Goal: Task Accomplishment & Management: Use online tool/utility

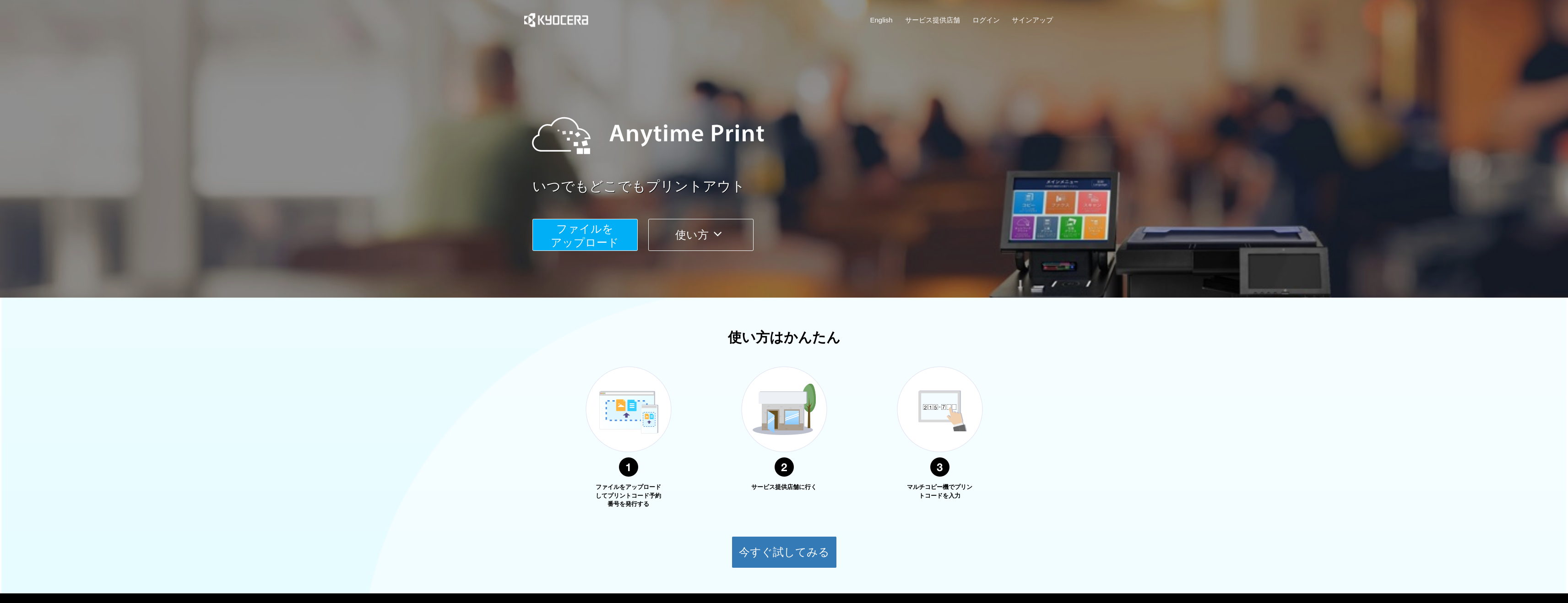
click at [603, 230] on span "ファイルを ​​アップロード" at bounding box center [585, 235] width 68 height 26
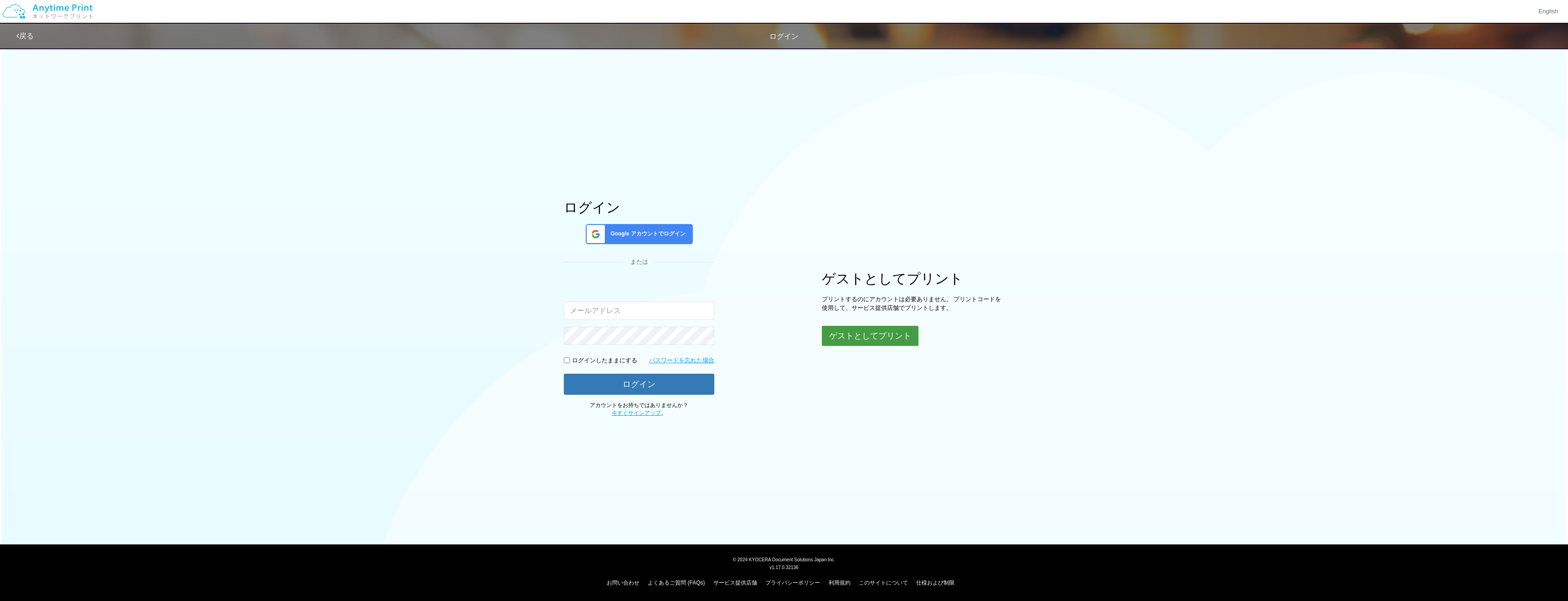
click at [857, 330] on button "ゲストとしてプリント" at bounding box center [871, 336] width 97 height 20
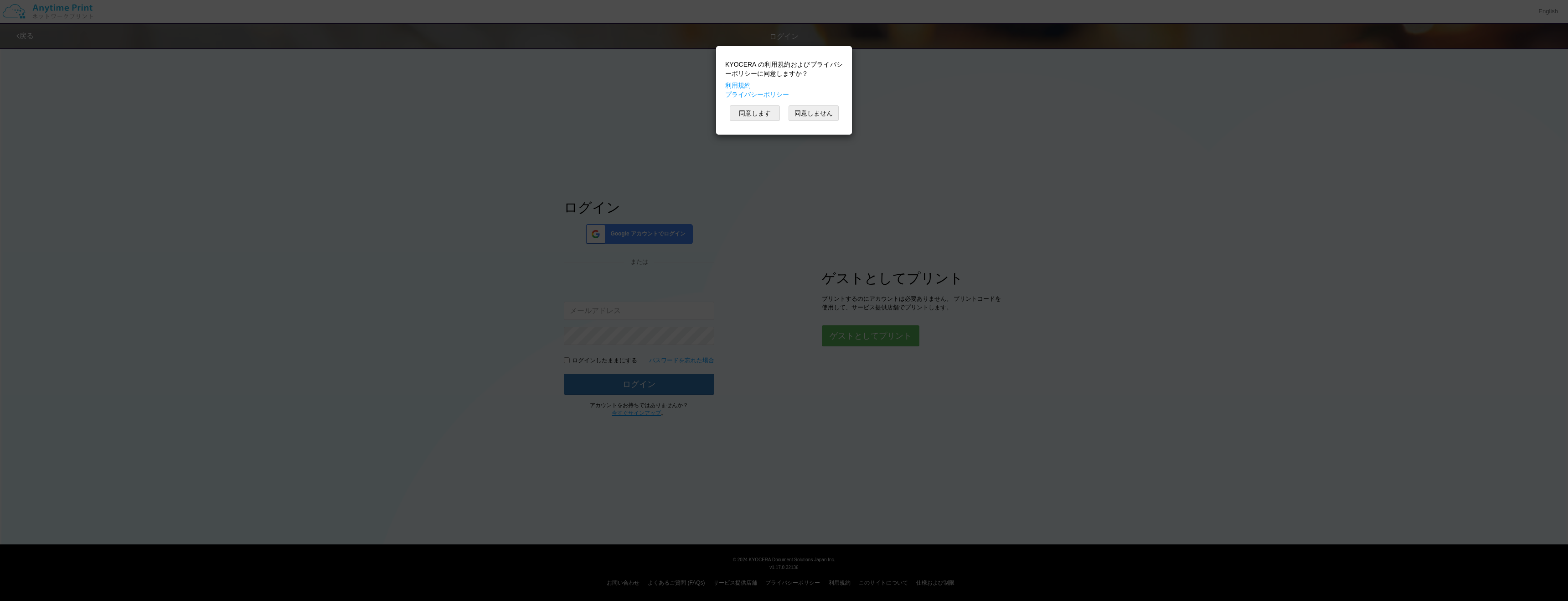
click at [510, 97] on div "KYOCERA の利用規約およびプライバシーポリシーに同意しますか？ 利用規約 プライバシーポリシー 同意します 同意しません" at bounding box center [784, 300] width 1568 height 601
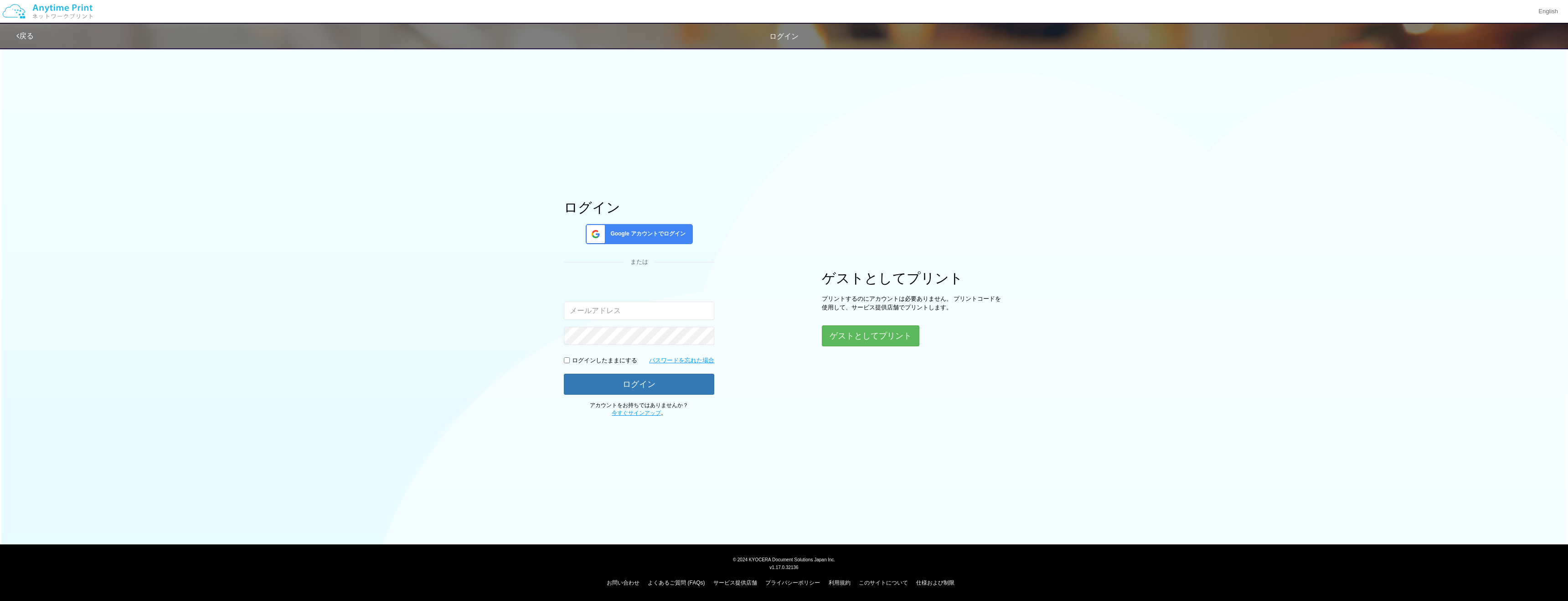
click at [613, 227] on div "Google アカウントでログイン" at bounding box center [639, 234] width 107 height 20
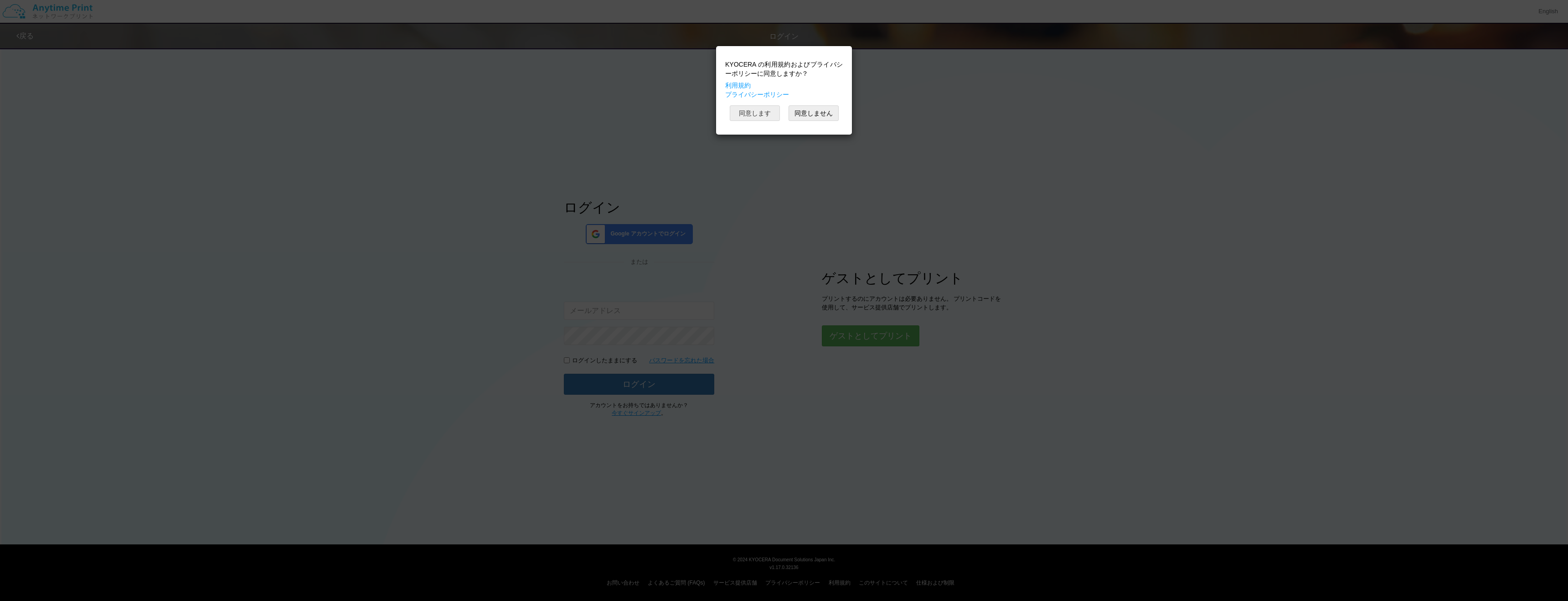
click at [756, 107] on button "同意します" at bounding box center [755, 113] width 50 height 16
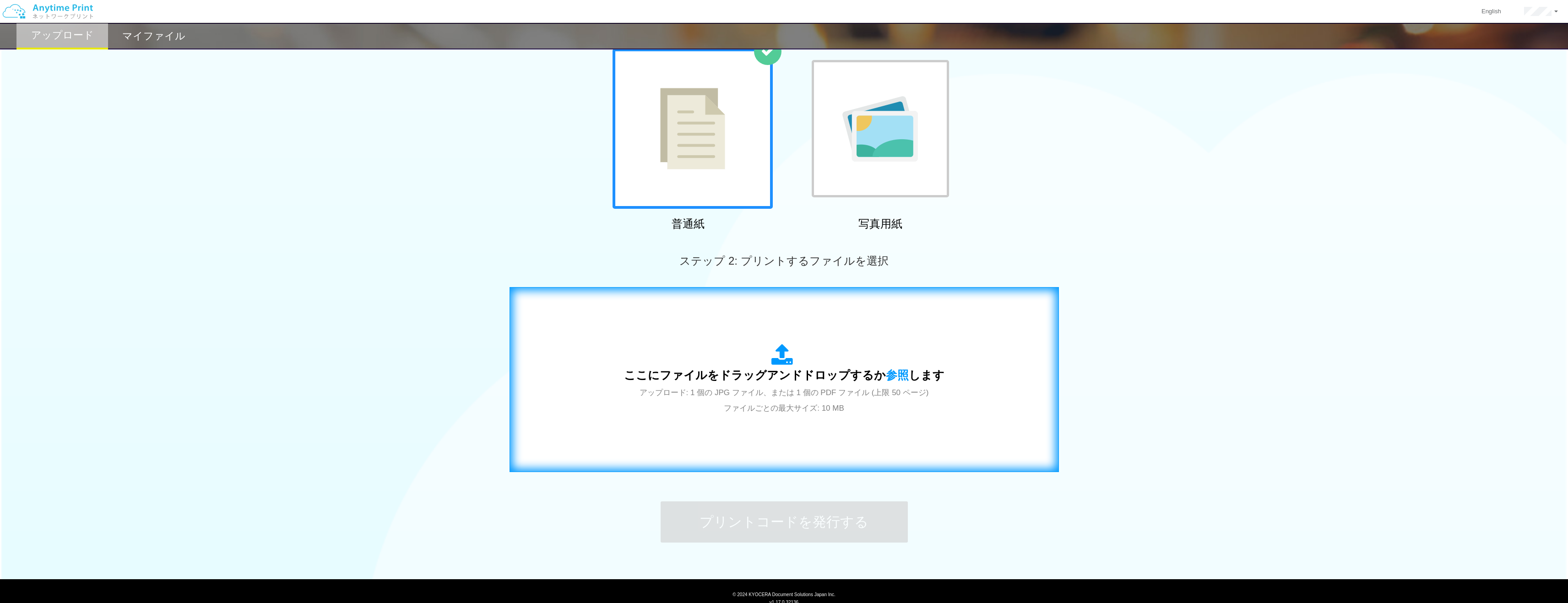
scroll to position [76, 0]
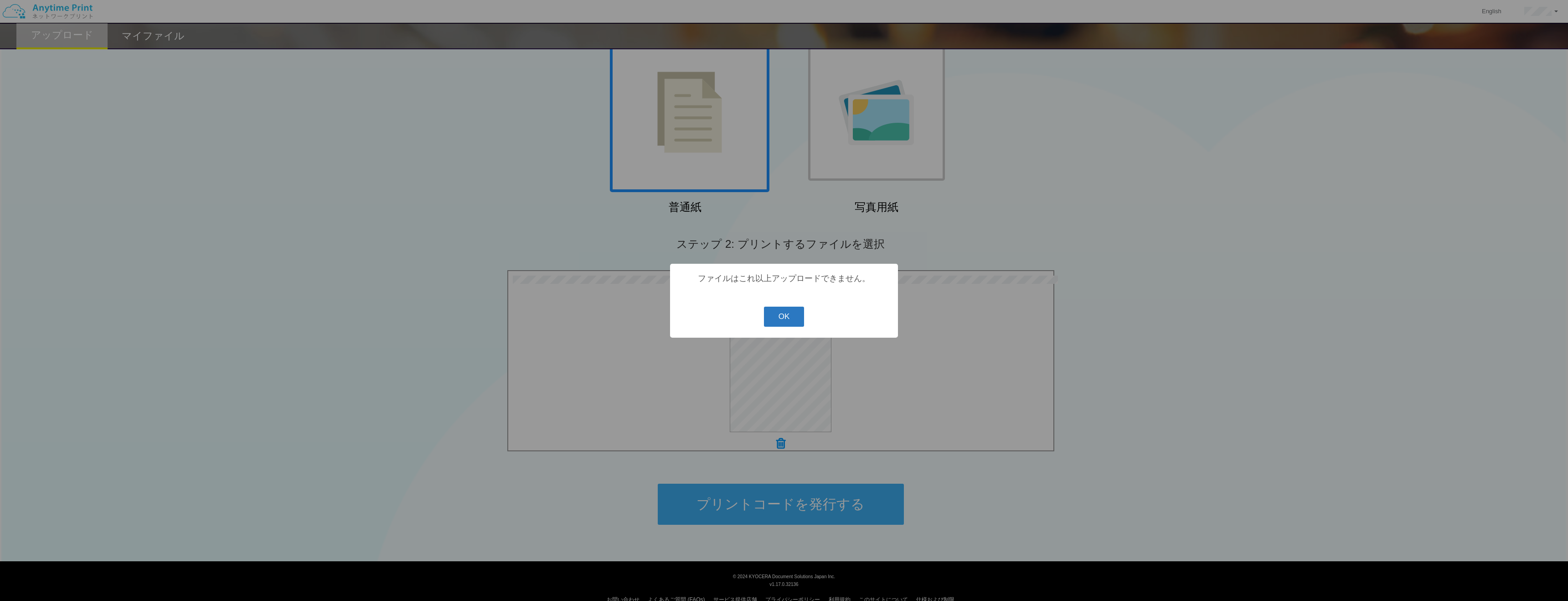
click at [783, 313] on button "OK" at bounding box center [784, 317] width 41 height 20
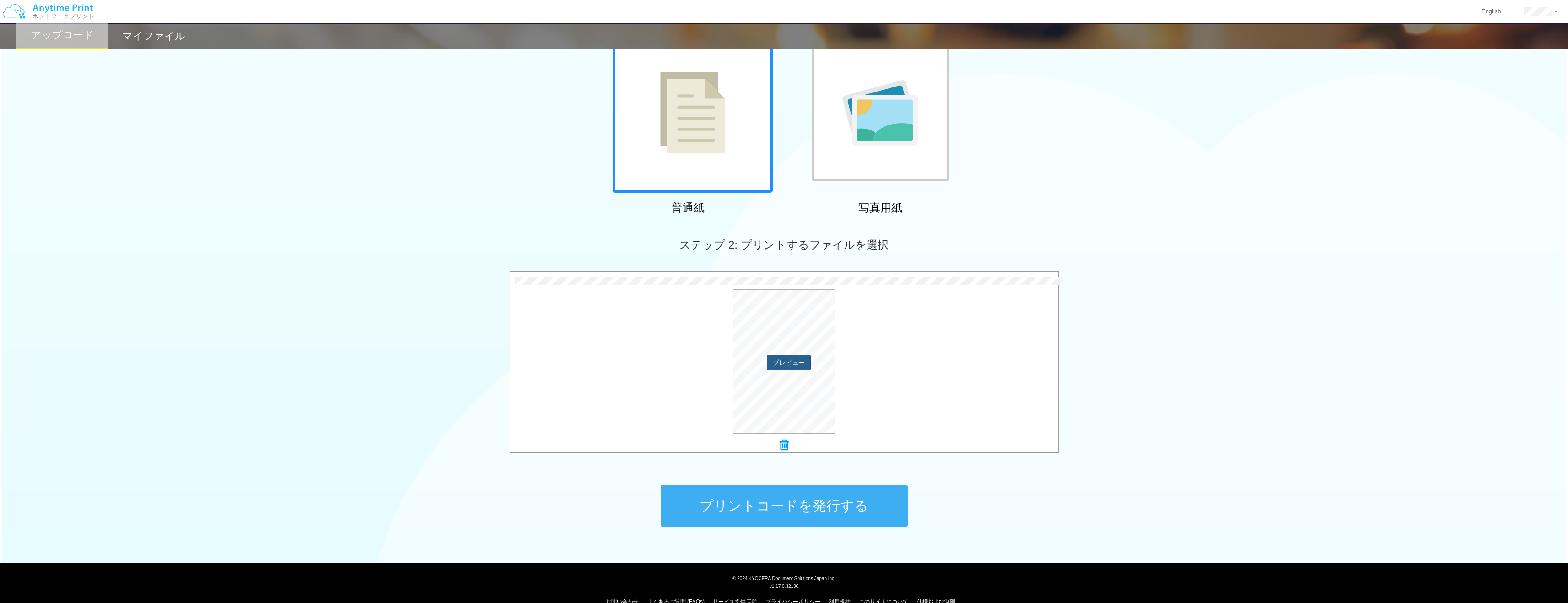
scroll to position [93, 0]
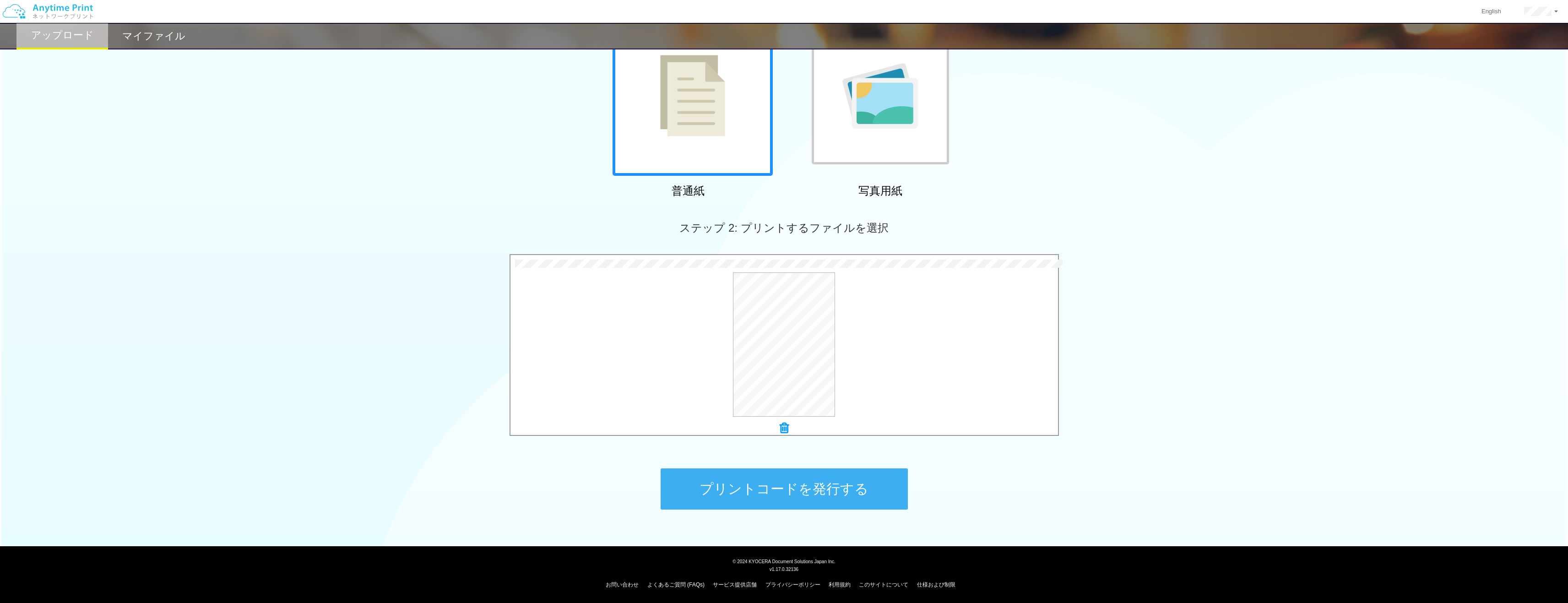
click at [798, 499] on button "プリントコードを発行する" at bounding box center [784, 488] width 247 height 41
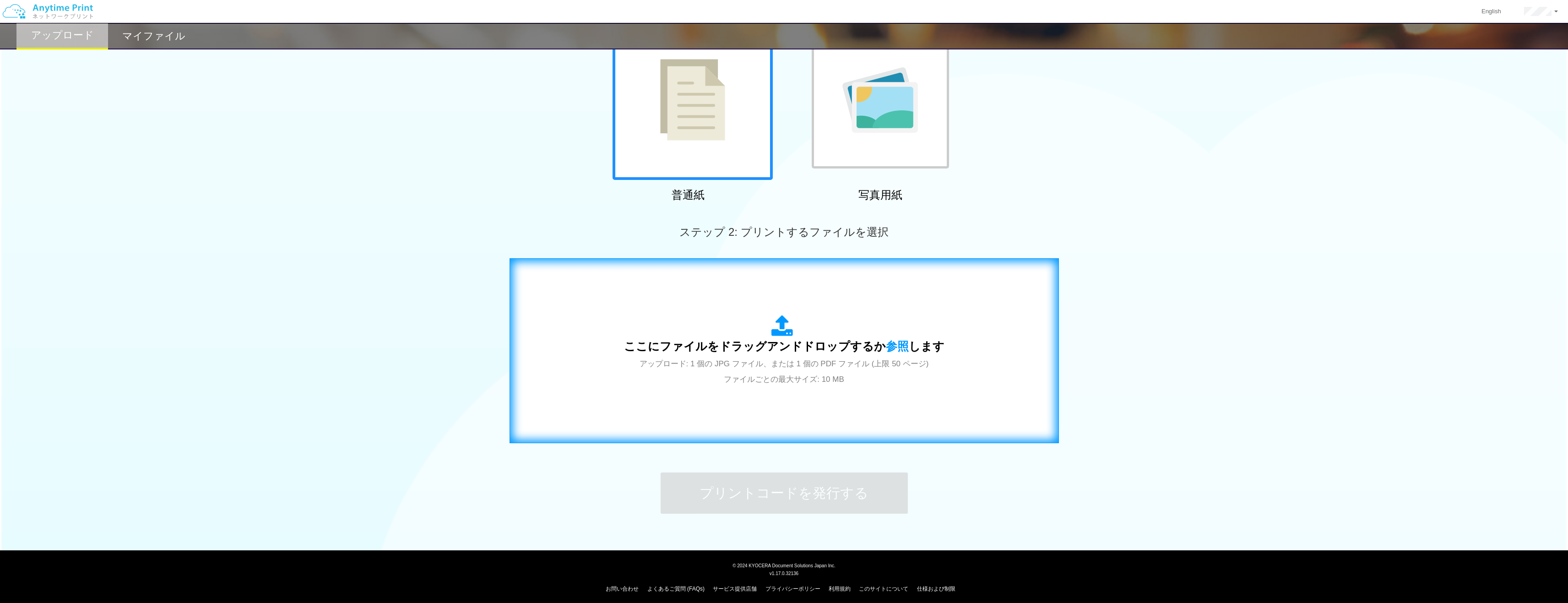
scroll to position [91, 0]
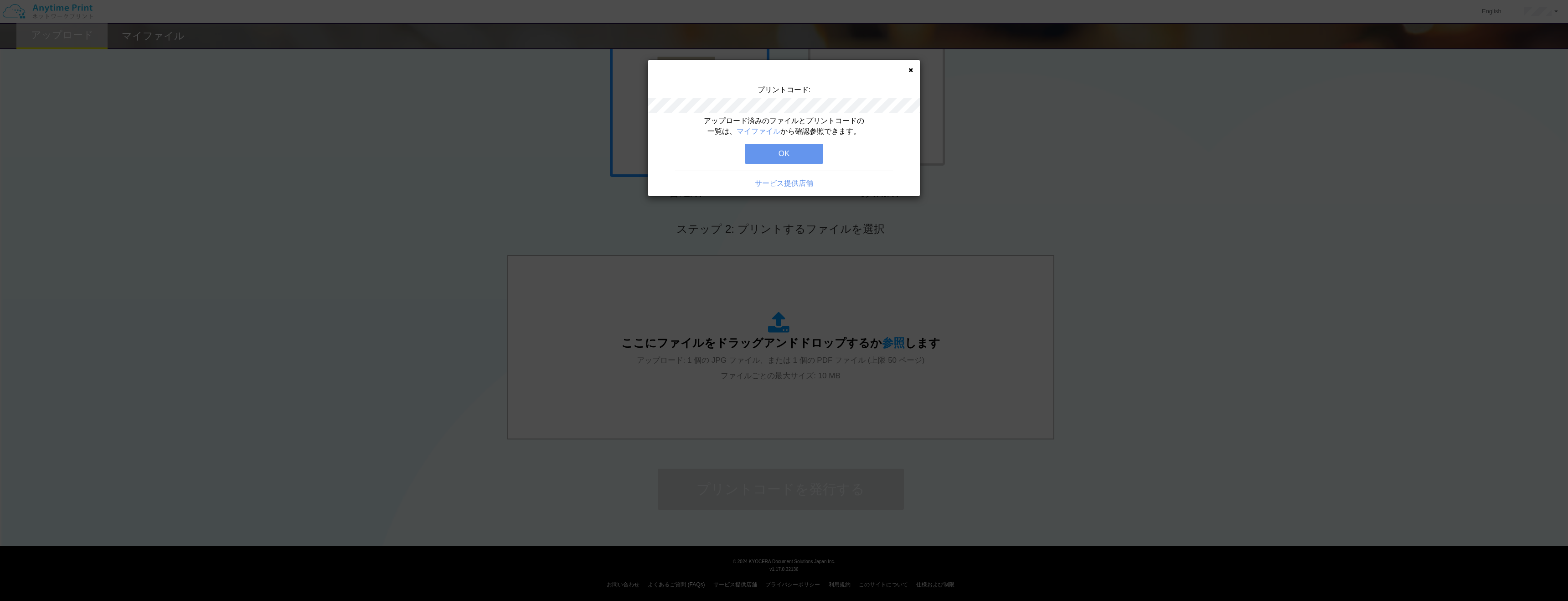
click at [795, 155] on button "OK" at bounding box center [784, 154] width 78 height 20
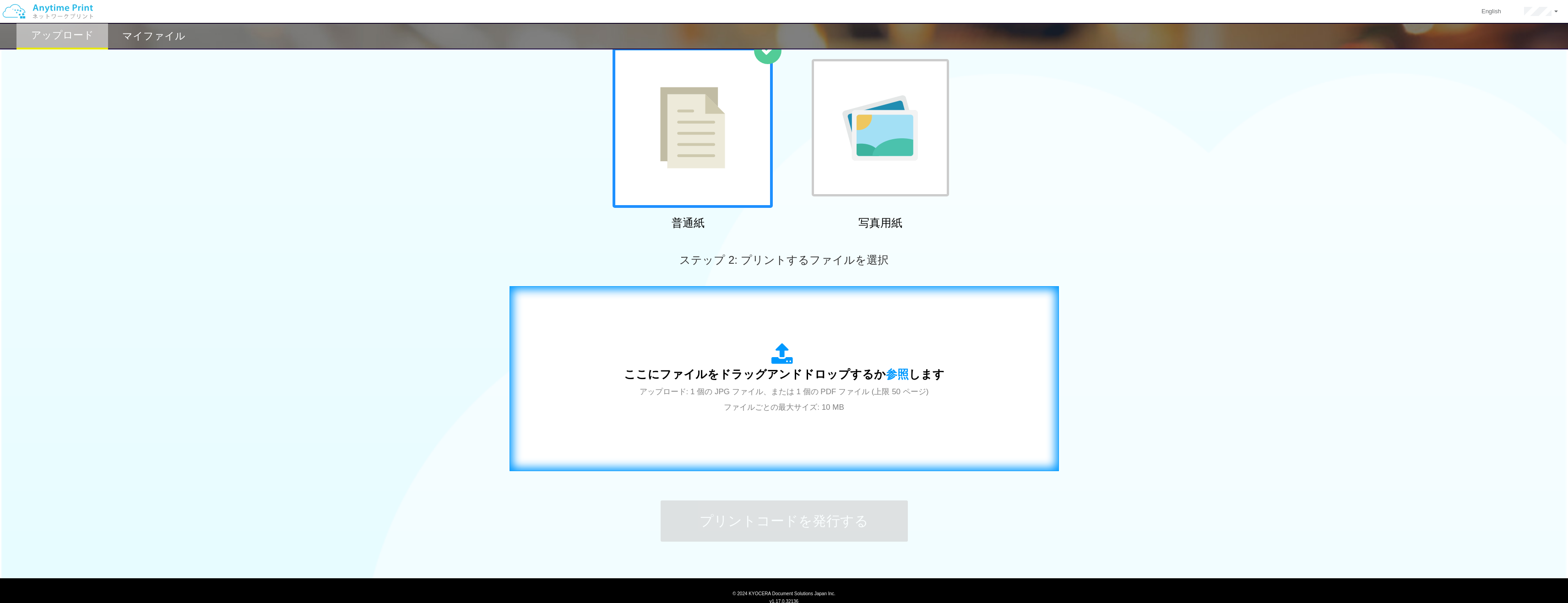
scroll to position [76, 0]
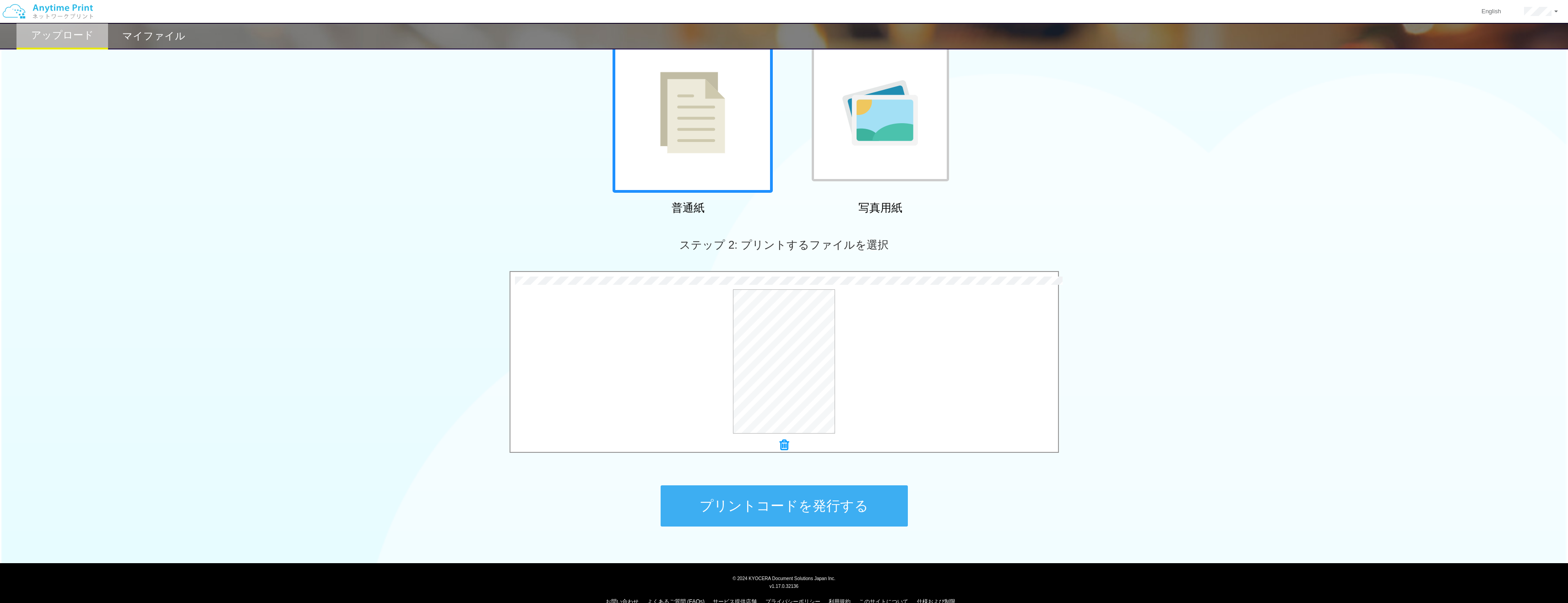
click at [782, 497] on button "プリントコードを発行する" at bounding box center [784, 505] width 247 height 41
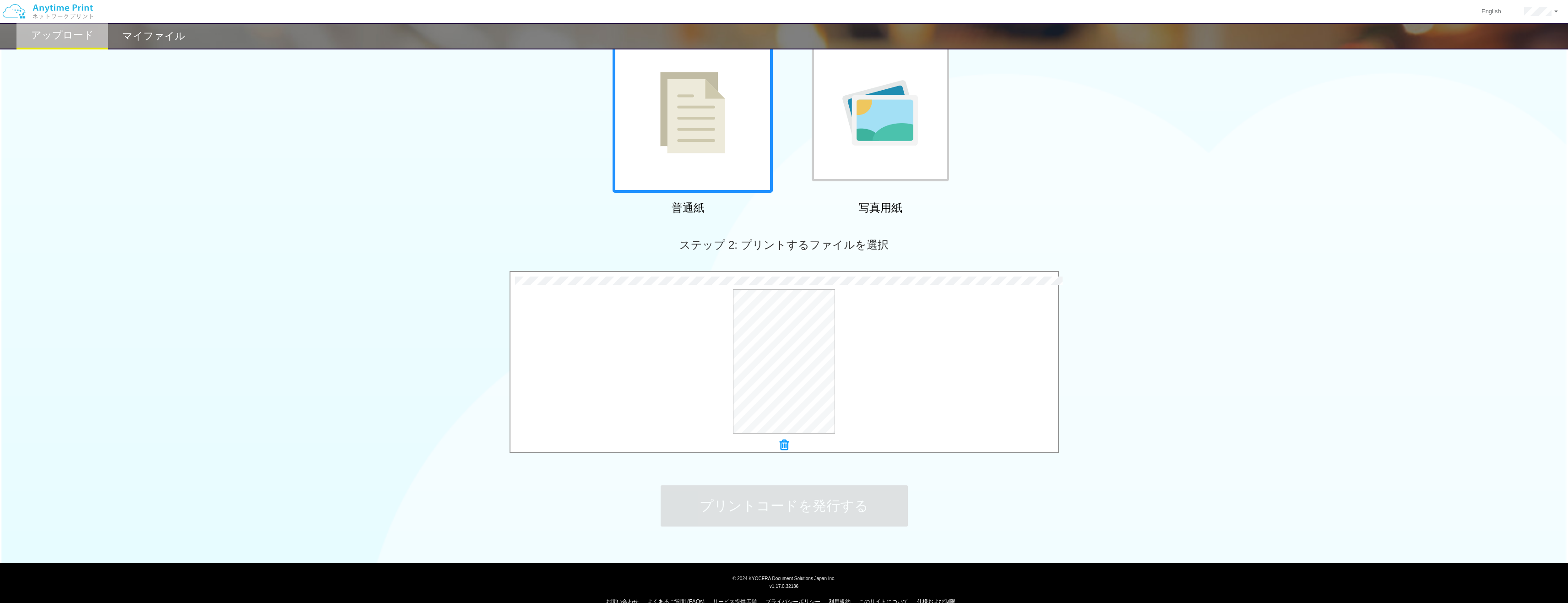
scroll to position [0, 0]
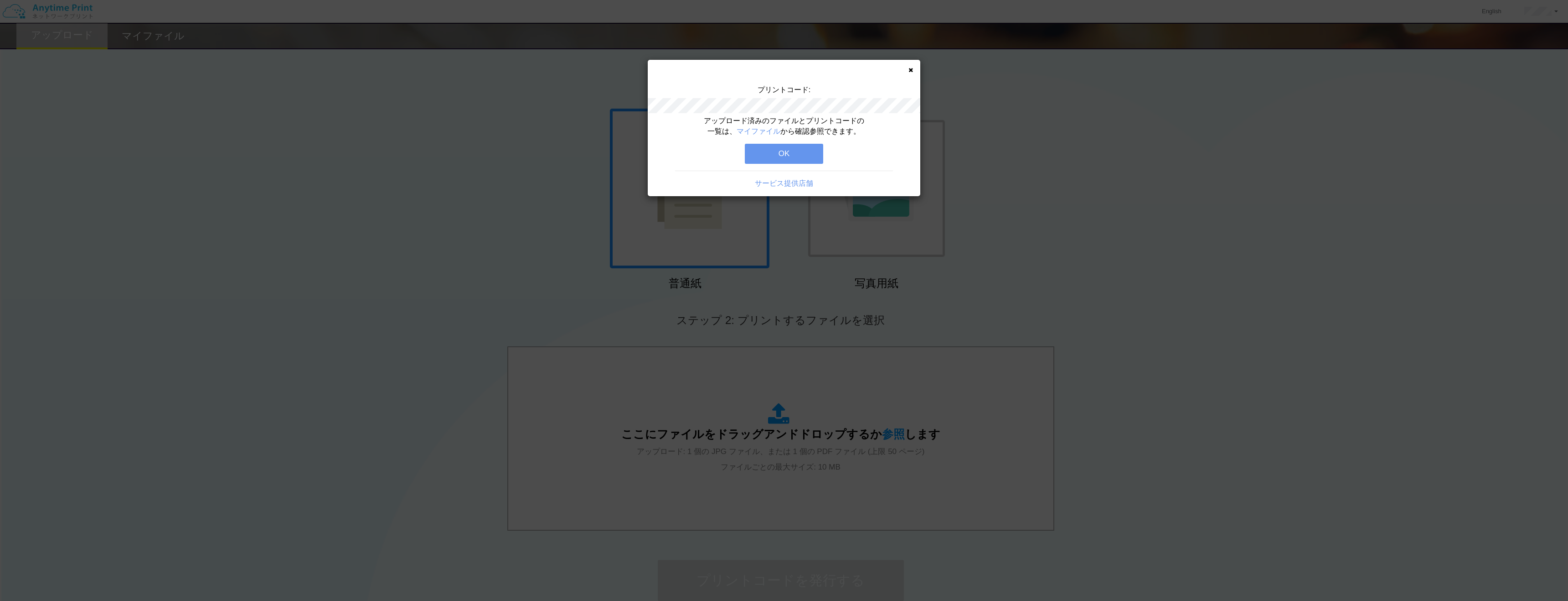
click at [793, 154] on button "OK" at bounding box center [784, 154] width 78 height 20
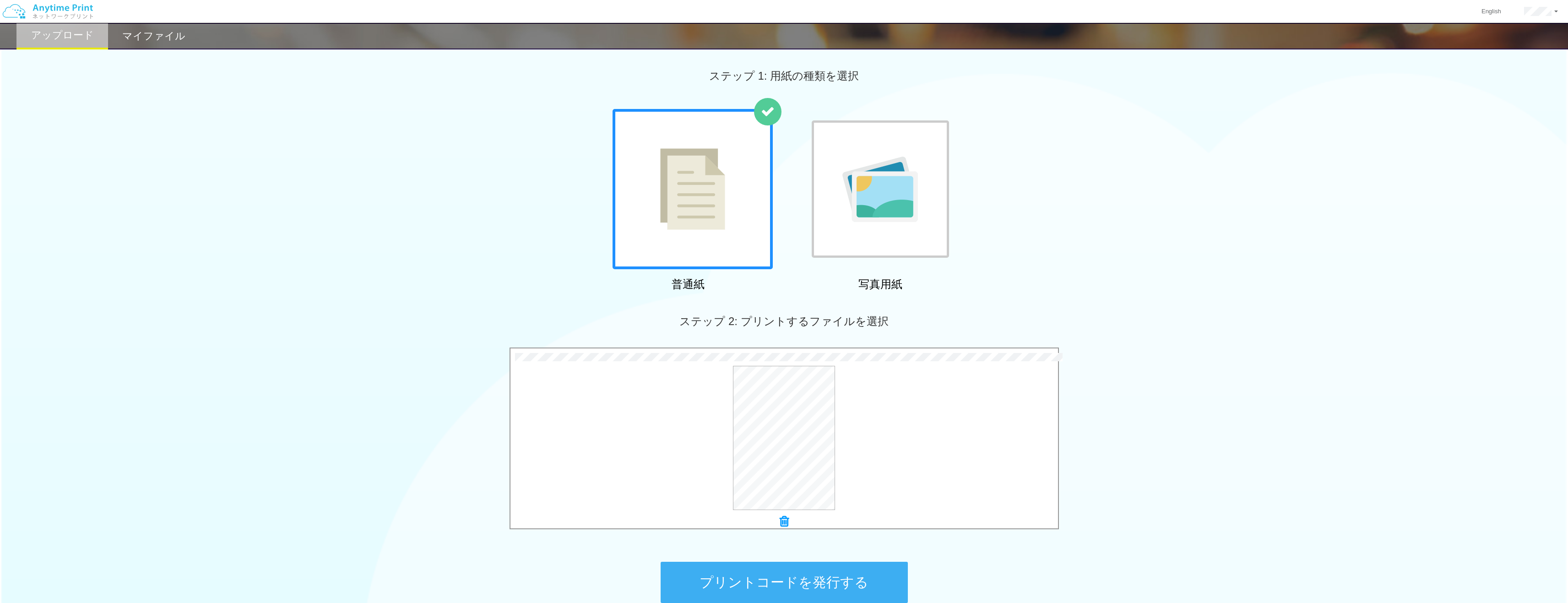
click at [795, 571] on button "プリントコードを発行する" at bounding box center [784, 582] width 247 height 41
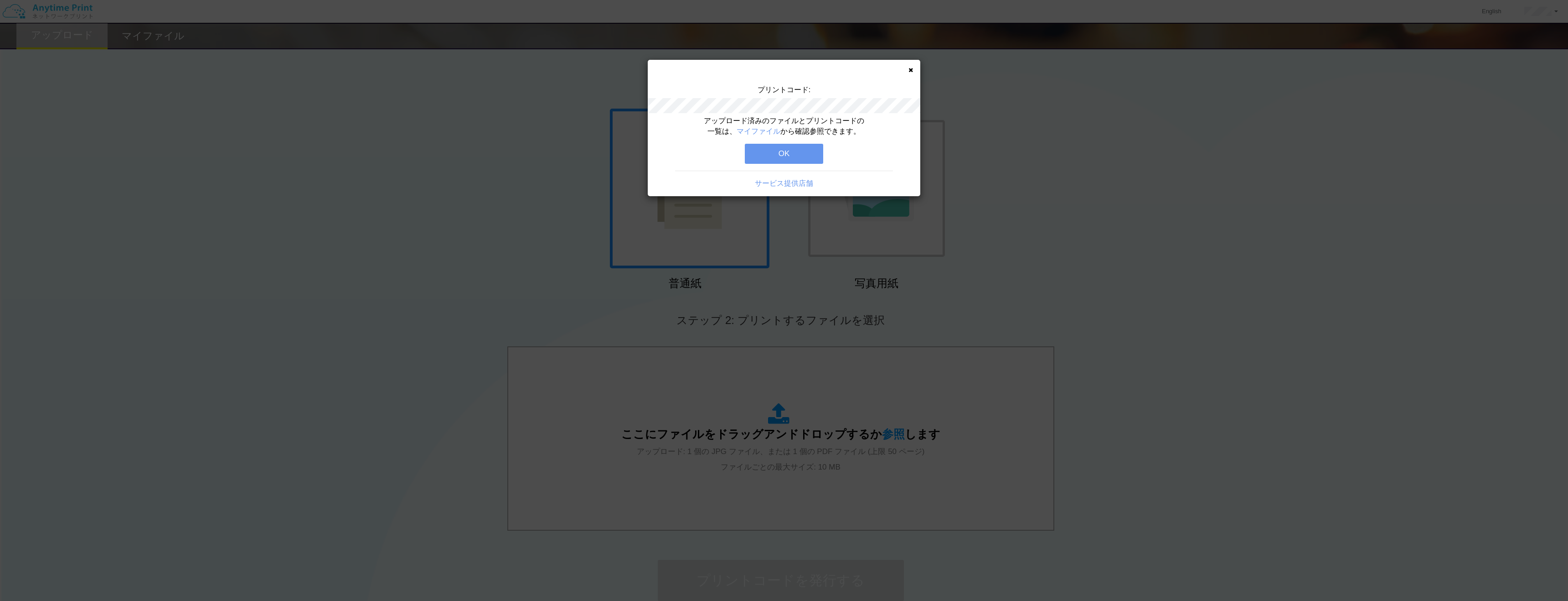
click at [792, 153] on button "OK" at bounding box center [784, 154] width 78 height 20
